Goal: Task Accomplishment & Management: Use online tool/utility

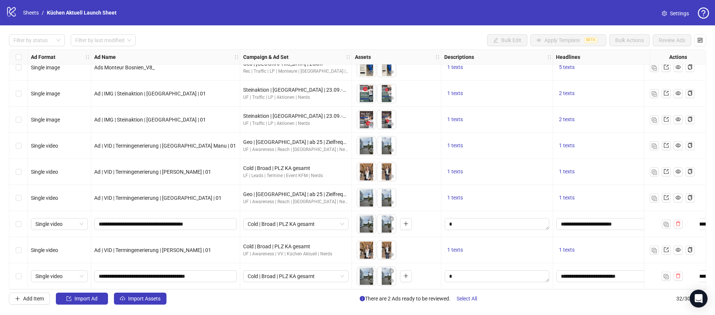
scroll to position [612, 20]
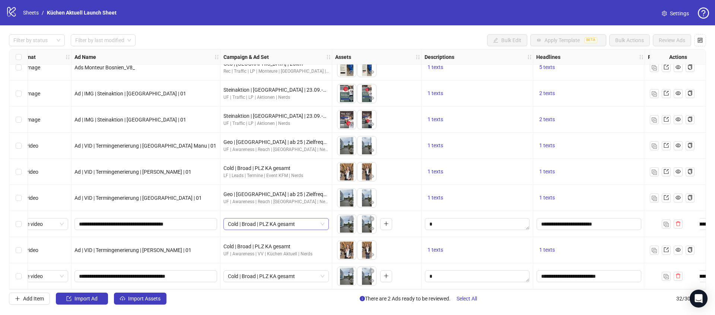
click at [274, 223] on span "Cold | Broad | PLZ KA gesamt" at bounding box center [276, 223] width 96 height 11
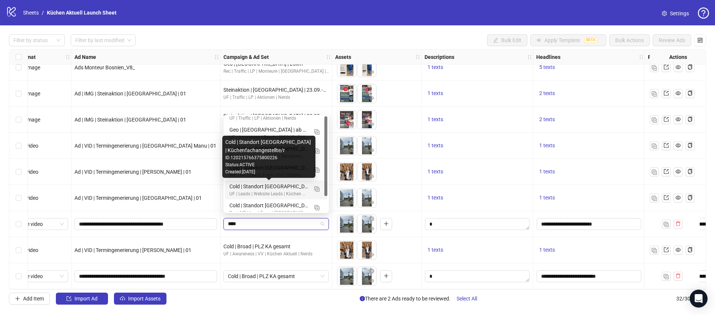
scroll to position [0, 0]
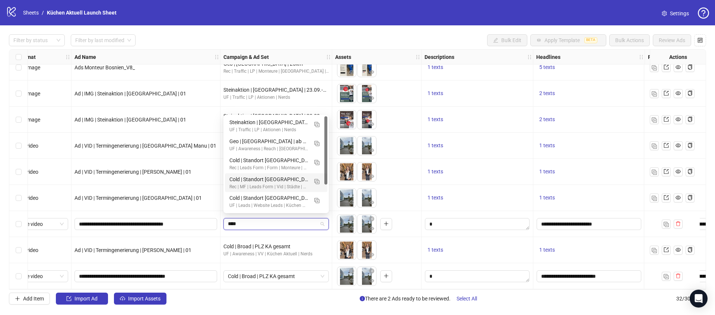
type input "****"
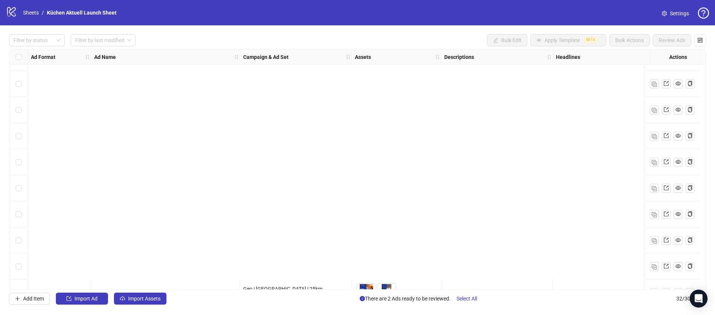
scroll to position [612, 0]
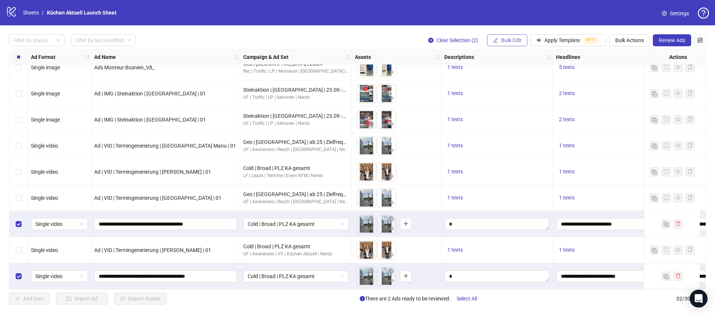
click at [502, 42] on span "Bulk Edit" at bounding box center [511, 40] width 20 height 6
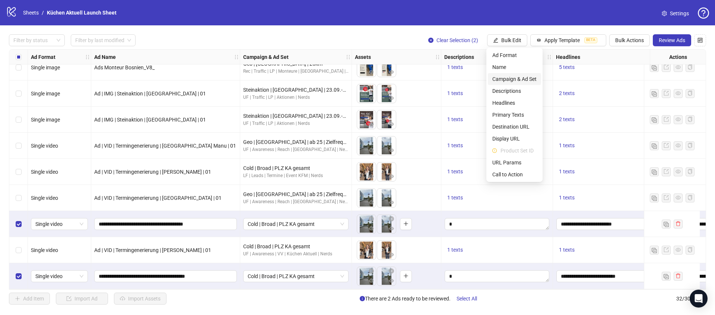
click at [517, 77] on span "Campaign & Ad Set" at bounding box center [514, 79] width 44 height 8
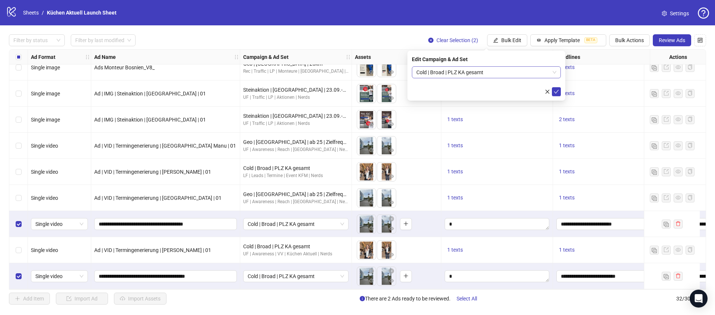
click at [492, 73] on span "Cold | Broad | PLZ KA gesamt" at bounding box center [486, 72] width 140 height 11
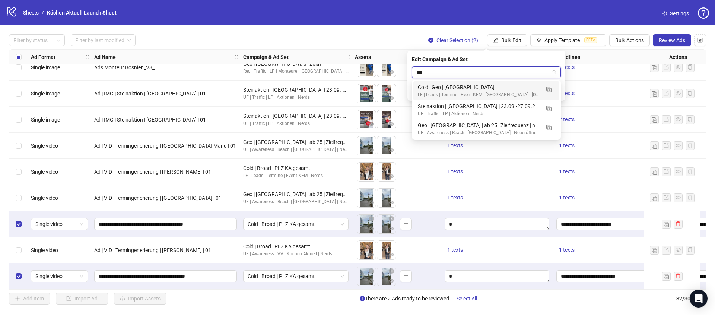
scroll to position [0, 0]
type input "****"
click at [476, 89] on div "Cold | Geo | [GEOGRAPHIC_DATA]" at bounding box center [479, 87] width 122 height 8
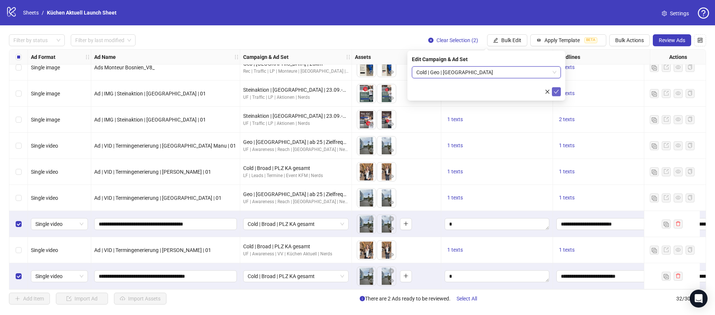
click at [556, 95] on button "submit" at bounding box center [556, 91] width 9 height 9
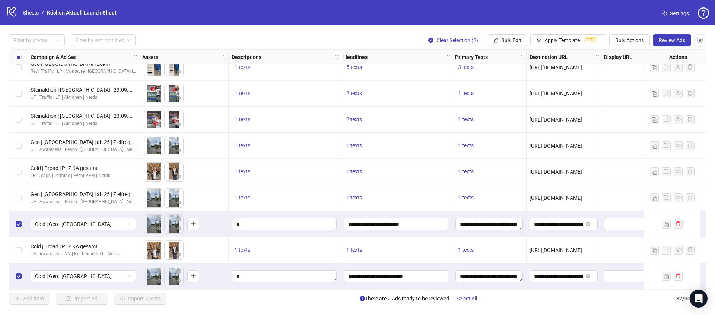
scroll to position [612, 215]
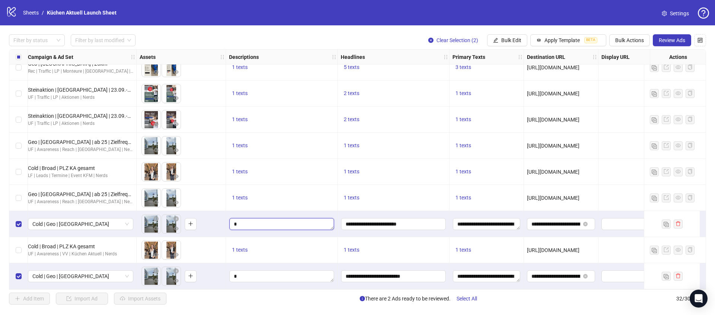
click at [264, 218] on textarea "Edit values" at bounding box center [281, 224] width 105 height 12
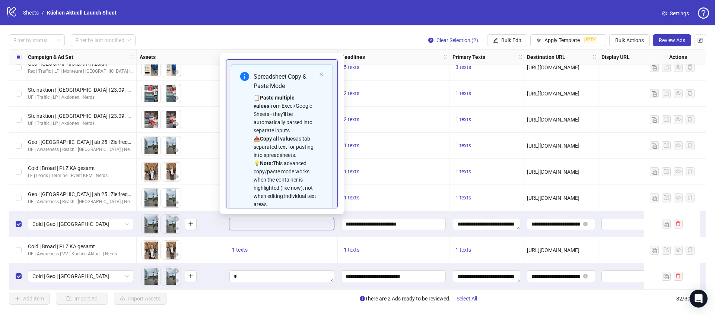
scroll to position [51, 0]
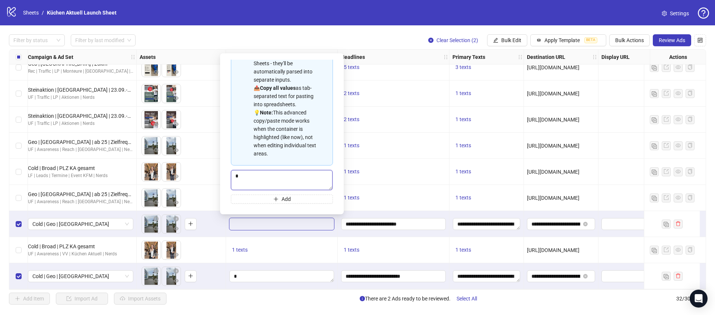
click at [279, 185] on textarea "Multi-text input container - paste or copy values" at bounding box center [282, 180] width 102 height 20
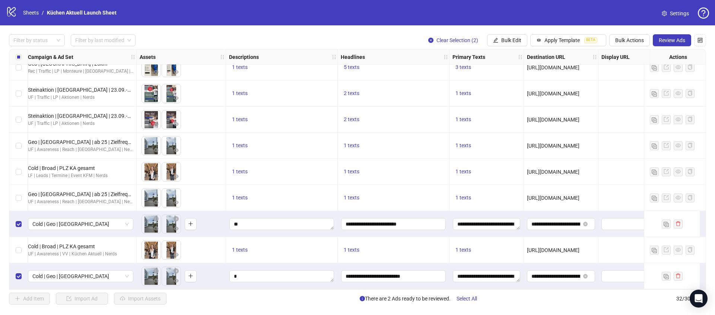
click at [333, 233] on div at bounding box center [282, 224] width 112 height 26
click at [275, 274] on textarea "Edit values" at bounding box center [281, 276] width 105 height 12
click at [335, 283] on div at bounding box center [282, 276] width 112 height 26
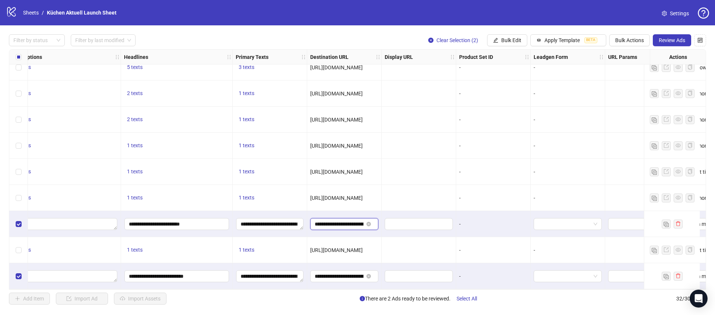
scroll to position [0, 45]
drag, startPoint x: 342, startPoint y: 221, endPoint x: 381, endPoint y: 222, distance: 39.1
click at [381, 222] on div "**********" at bounding box center [344, 224] width 74 height 26
drag, startPoint x: 462, startPoint y: 289, endPoint x: 579, endPoint y: 282, distance: 117.8
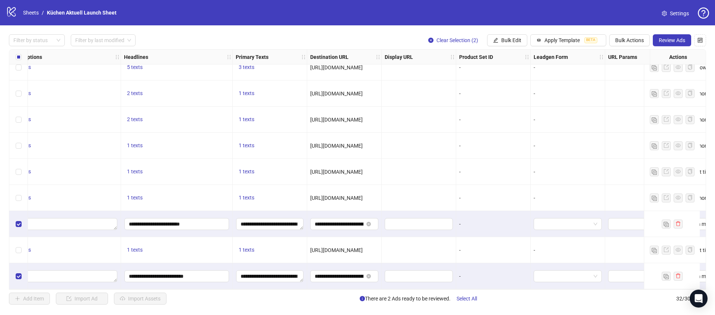
click at [579, 282] on div "Ad Format Ad Name Campaign & Ad Set Assets Descriptions Headlines Primary Texts…" at bounding box center [357, 169] width 697 height 240
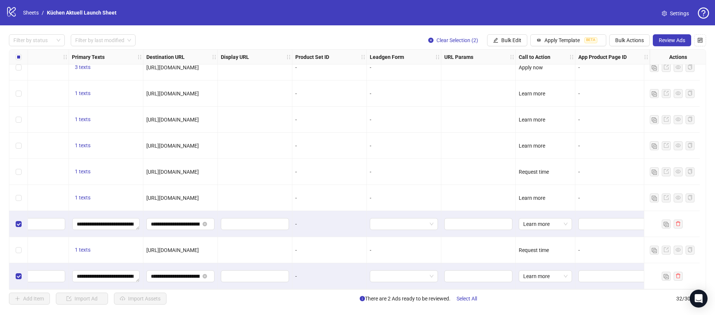
scroll to position [612, 601]
click at [553, 229] on div "Learn more" at bounding box center [546, 224] width 60 height 26
click at [554, 224] on span "Learn more" at bounding box center [545, 223] width 44 height 11
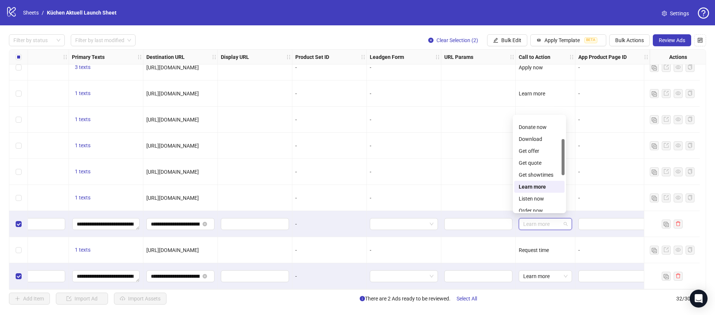
scroll to position [82, 0]
click at [542, 197] on div "Request time" at bounding box center [538, 195] width 41 height 8
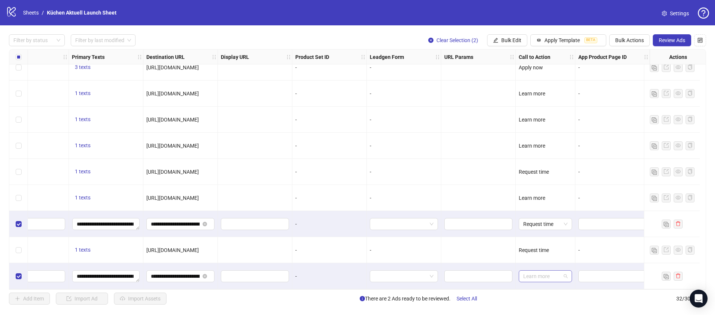
click at [551, 273] on span "Learn more" at bounding box center [545, 275] width 44 height 11
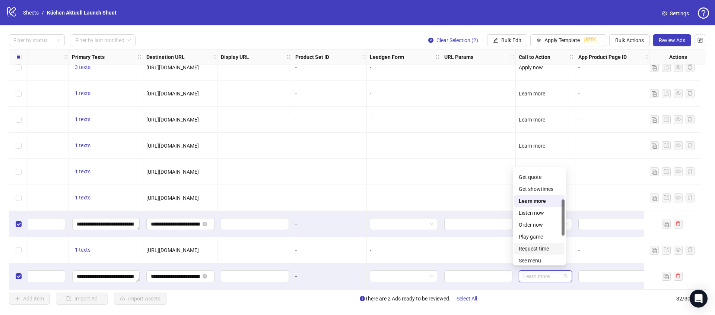
click at [543, 249] on div "Request time" at bounding box center [538, 248] width 41 height 8
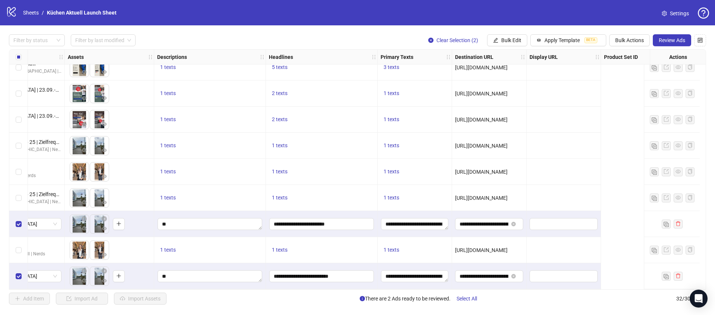
scroll to position [612, 0]
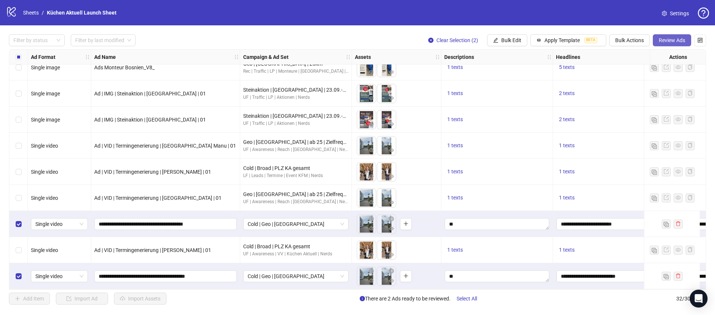
click at [675, 42] on span "Review Ads" at bounding box center [671, 40] width 26 height 6
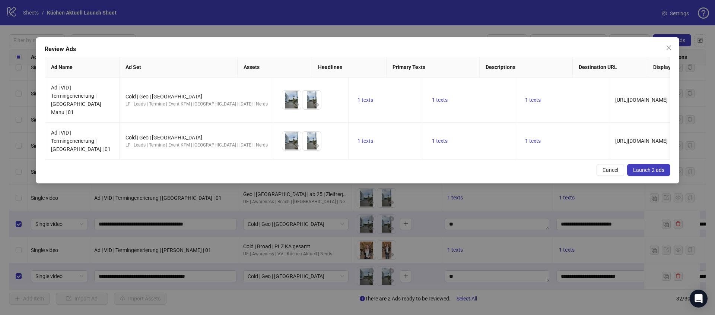
click at [641, 167] on span "Launch 2 ads" at bounding box center [648, 170] width 31 height 6
